Goal: Transaction & Acquisition: Purchase product/service

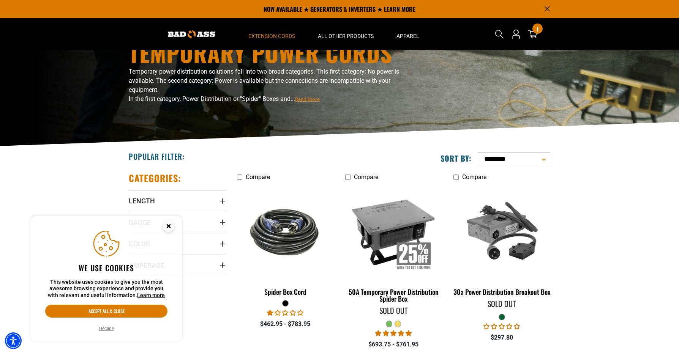
scroll to position [46, 0]
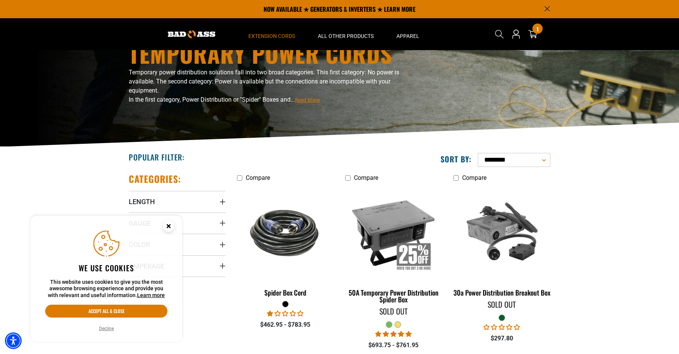
click at [169, 227] on icon "Close this option" at bounding box center [168, 226] width 3 height 3
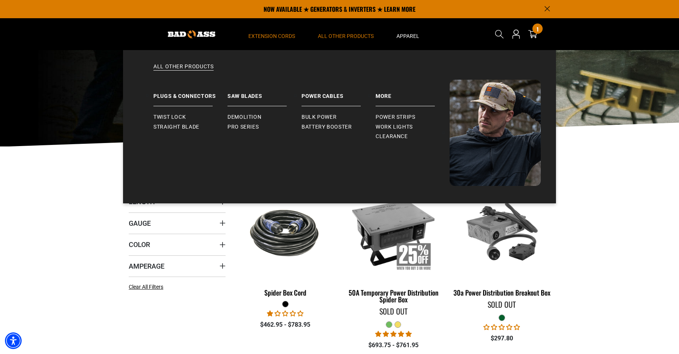
click at [343, 36] on span "All Other Products" at bounding box center [346, 36] width 56 height 7
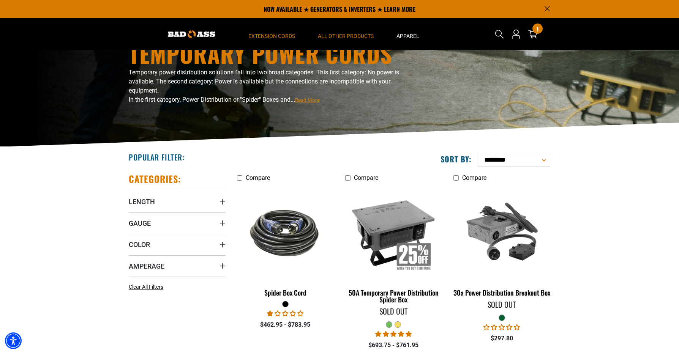
click at [337, 36] on span "All Other Products" at bounding box center [346, 36] width 56 height 7
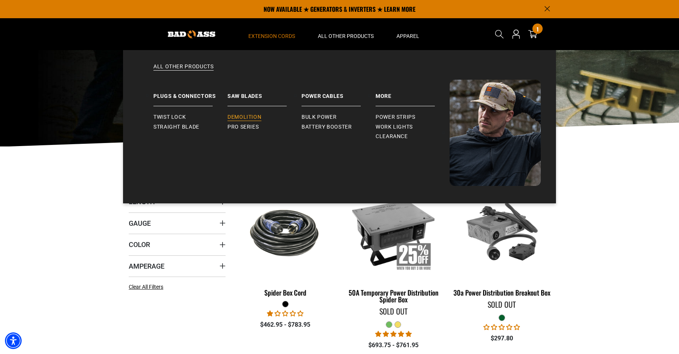
click at [239, 116] on span "Demolition" at bounding box center [244, 117] width 34 height 7
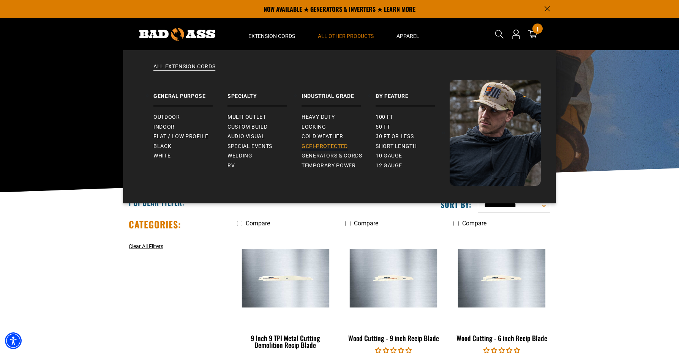
click at [324, 146] on span "GCFI-Protected" at bounding box center [324, 146] width 46 height 7
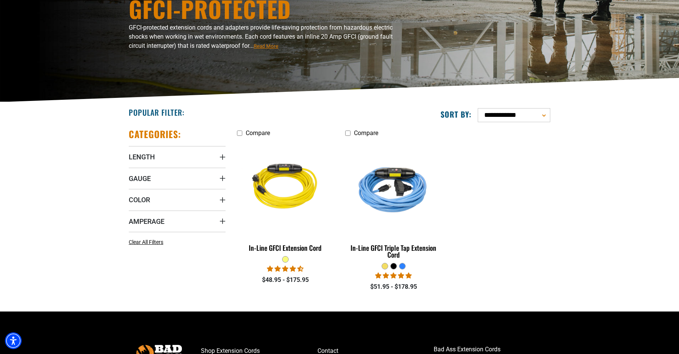
scroll to position [91, 0]
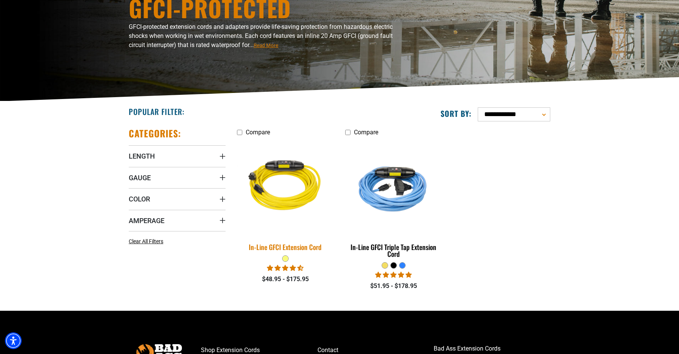
click at [299, 247] on div "In-Line GFCI Extension Cord" at bounding box center [285, 247] width 97 height 7
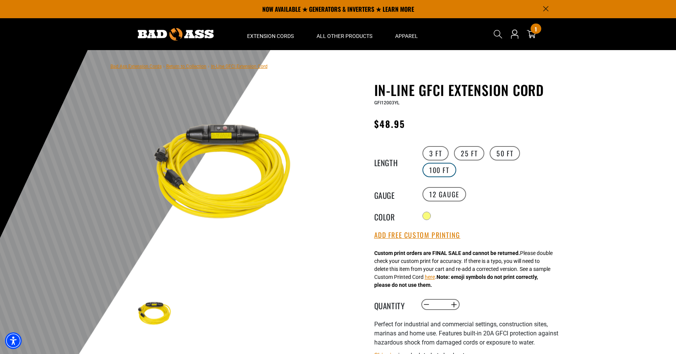
click at [446, 169] on label "100 FT" at bounding box center [440, 170] width 34 height 14
click at [446, 172] on label "100 FT" at bounding box center [440, 170] width 34 height 14
click at [604, 218] on div at bounding box center [338, 236] width 676 height 372
